Goal: Information Seeking & Learning: Stay updated

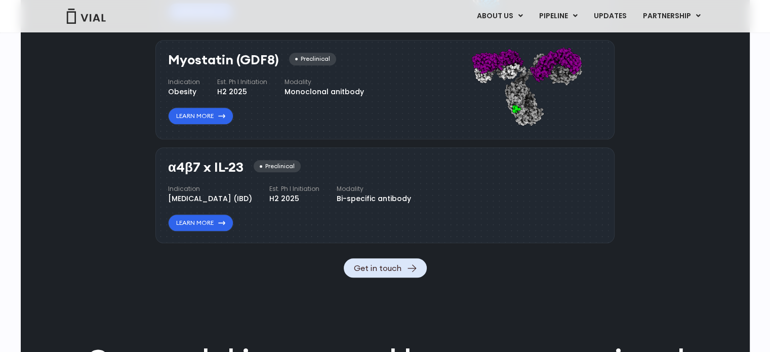
scroll to position [1114, 0]
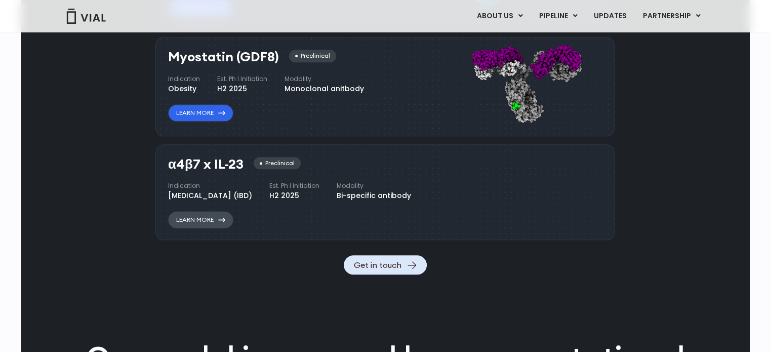
click at [215, 228] on link "Learn More" at bounding box center [200, 219] width 65 height 17
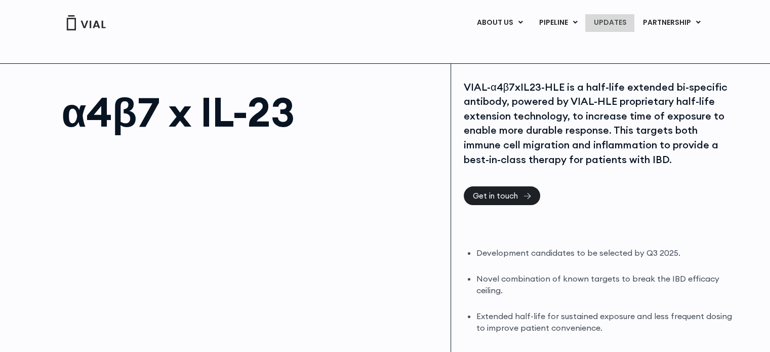
click at [609, 20] on link "UPDATES" at bounding box center [609, 22] width 49 height 17
